Goal: Check status

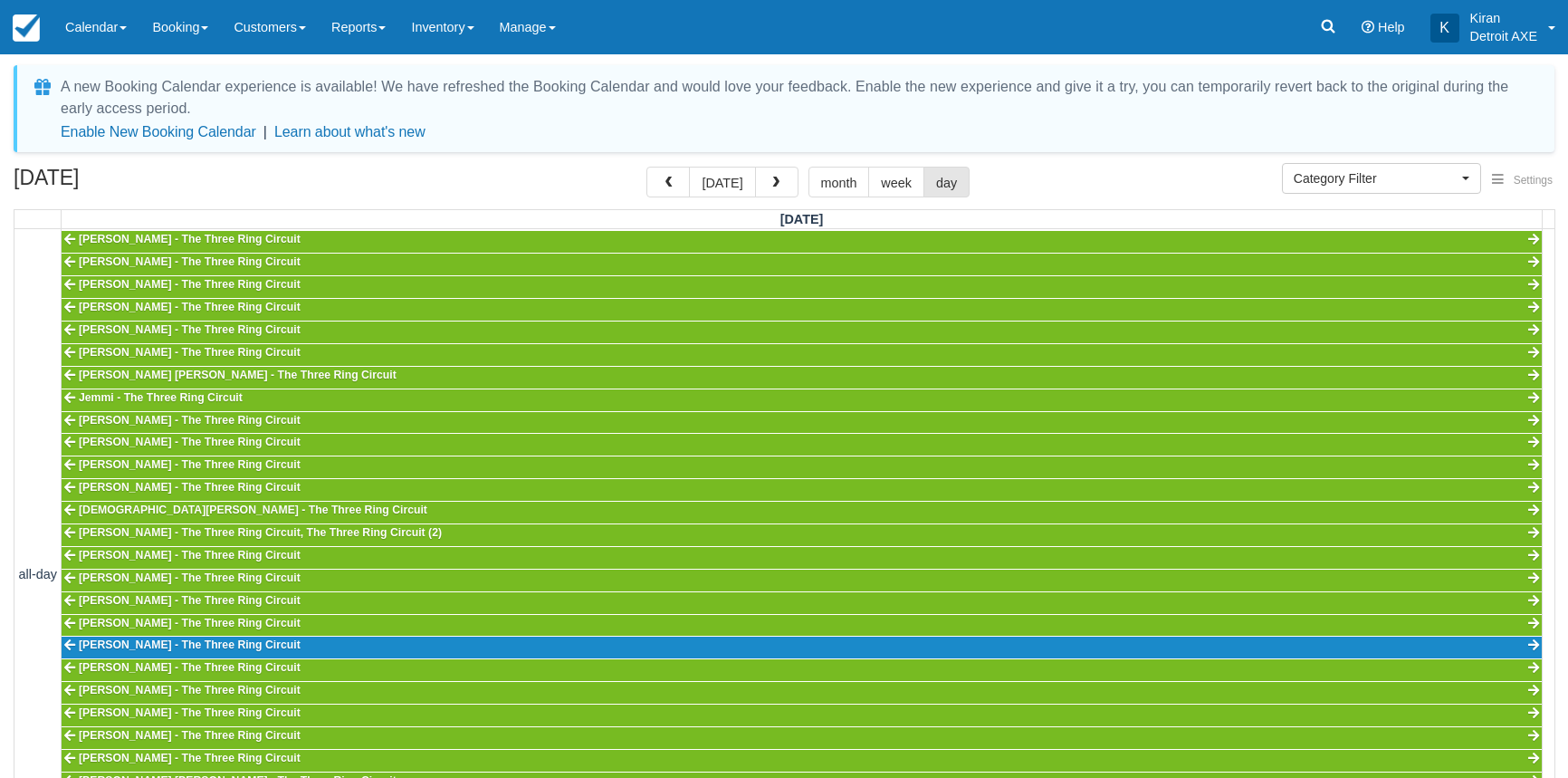
select select
click at [1322, 28] on icon at bounding box center [1328, 27] width 18 height 18
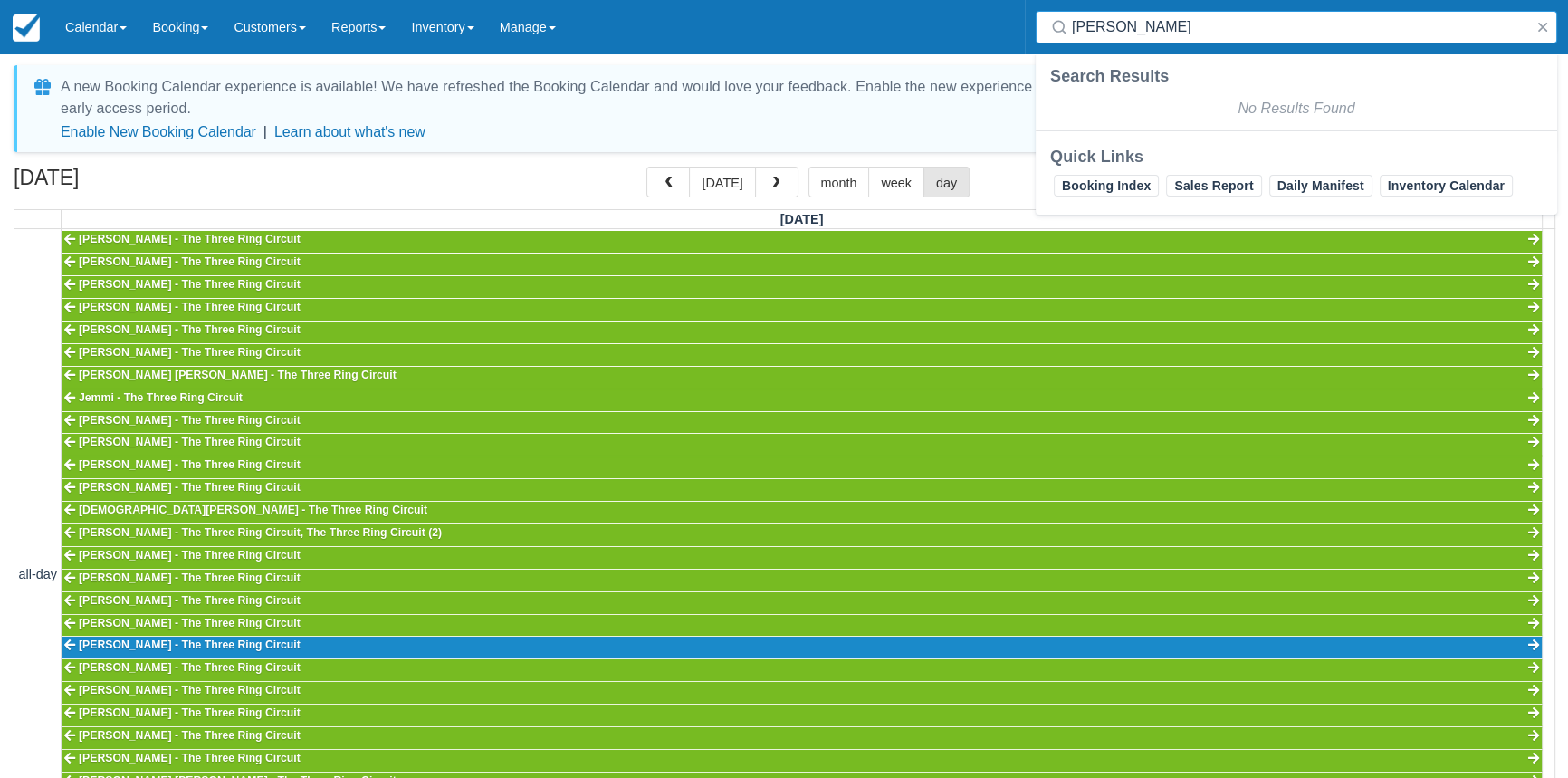
type input "julia halk"
click at [721, 172] on button "today" at bounding box center [722, 182] width 66 height 31
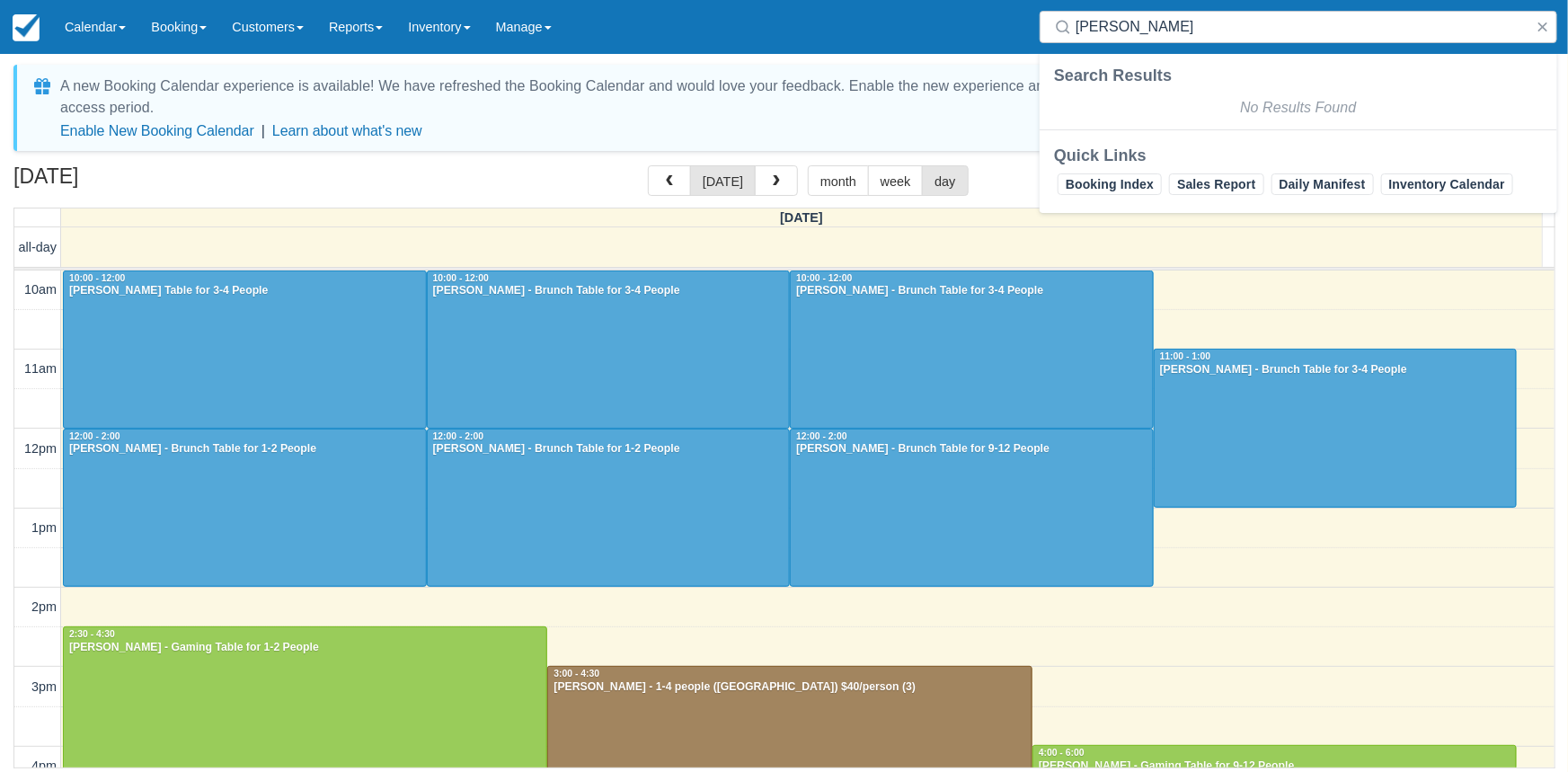
scroll to position [81, 0]
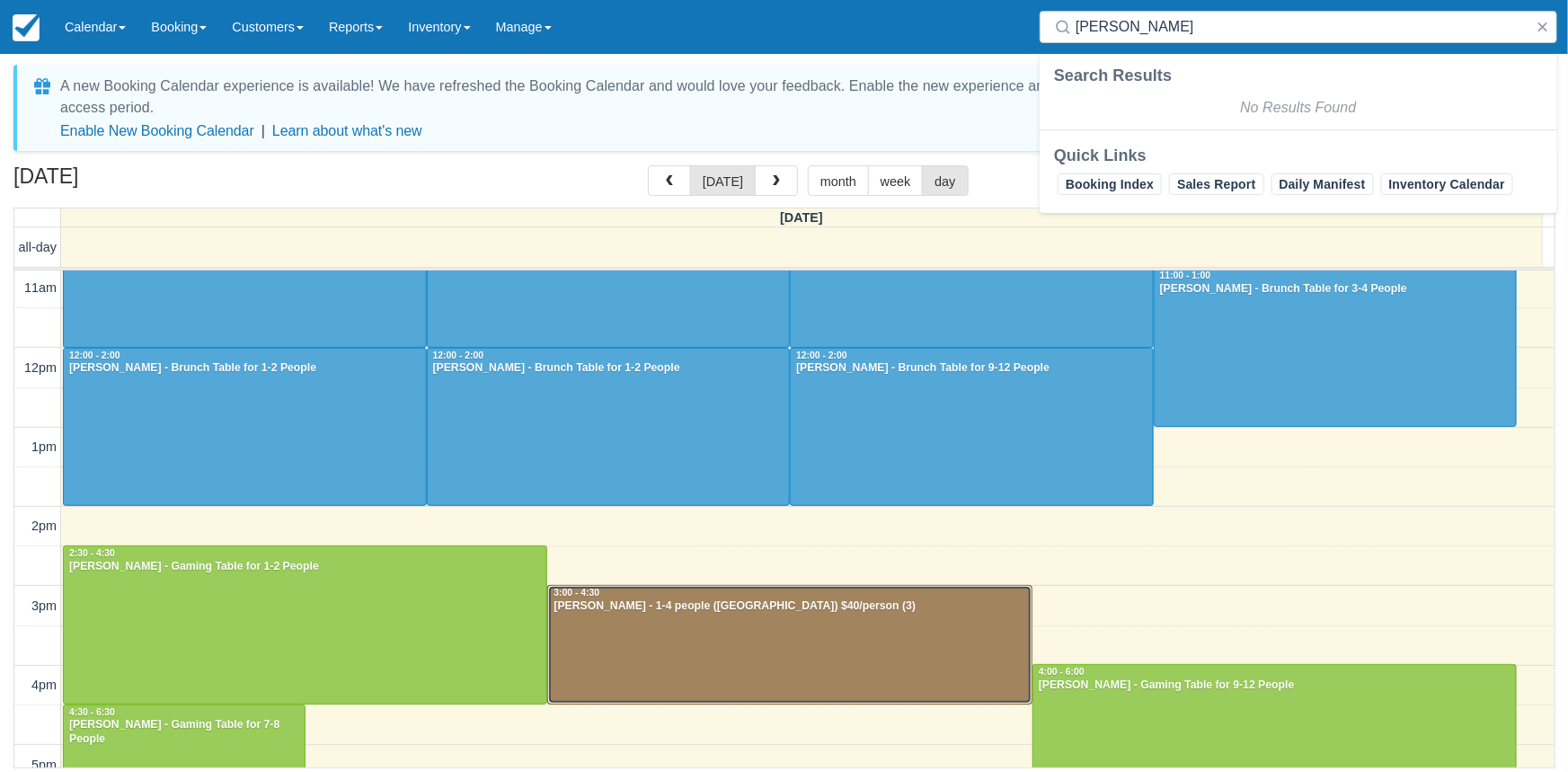
click at [713, 603] on div "Ashley Hessel - 1-4 people (Shared Arena) $40/person (3)" at bounding box center [790, 607] width 474 height 15
